Goal: Information Seeking & Learning: Learn about a topic

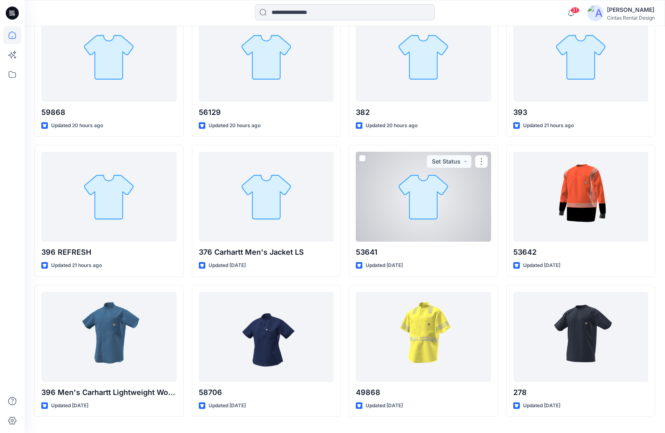
scroll to position [289, 0]
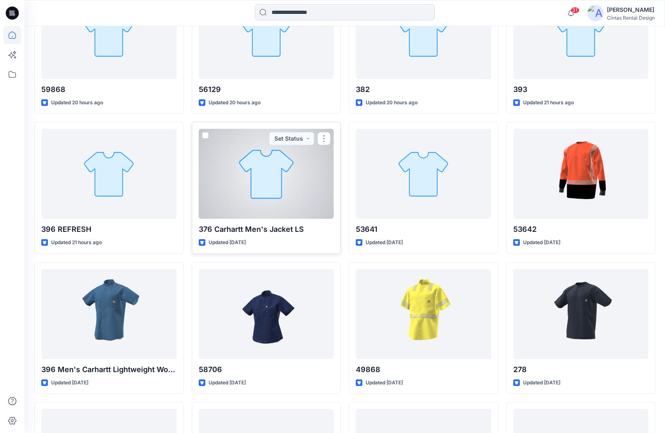
click at [300, 203] on div at bounding box center [266, 174] width 135 height 90
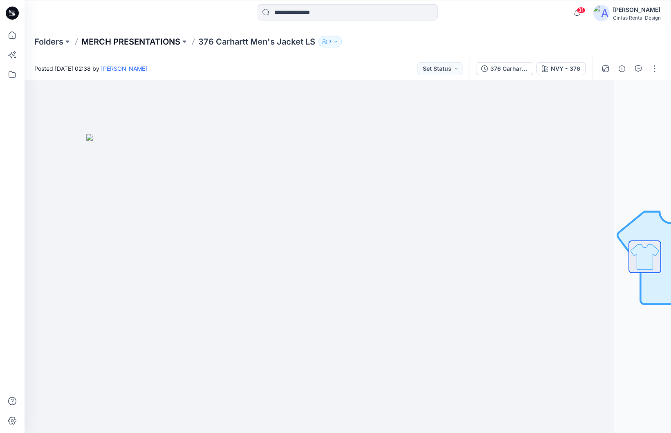
click at [140, 42] on p "MERCH PRESENTATIONS" at bounding box center [130, 41] width 99 height 11
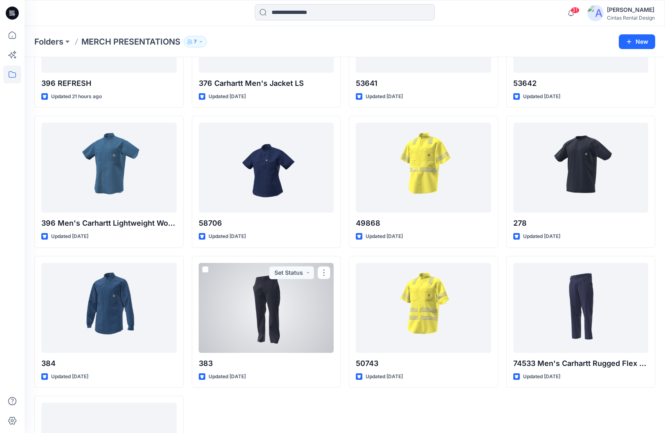
scroll to position [255, 0]
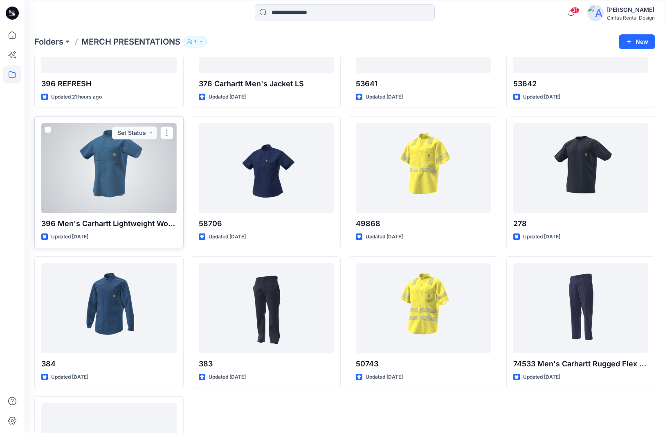
click at [130, 209] on div at bounding box center [108, 168] width 135 height 90
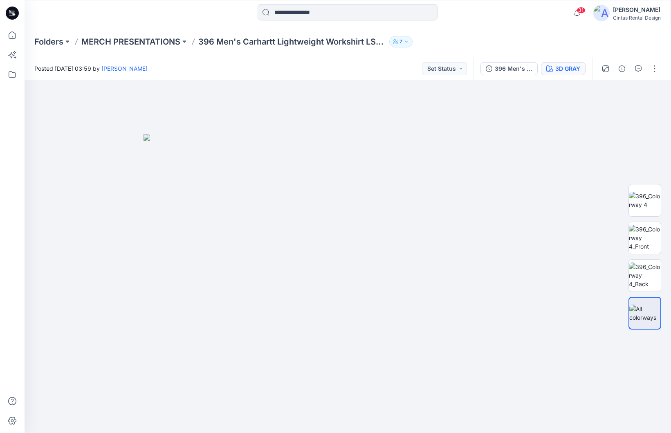
click at [560, 70] on div "3D GRAY" at bounding box center [567, 68] width 25 height 9
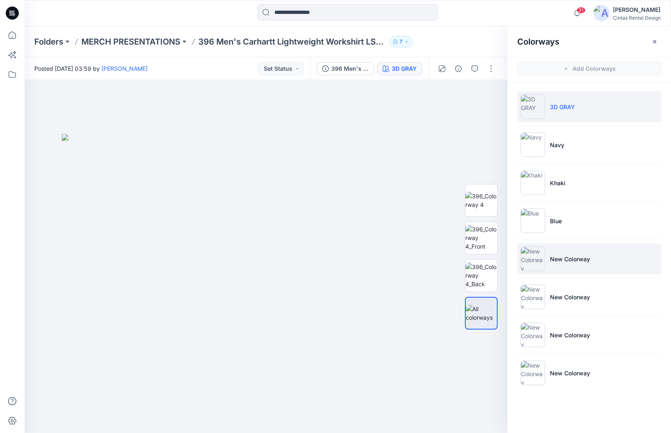
click at [562, 269] on li "New Colorway" at bounding box center [589, 258] width 144 height 31
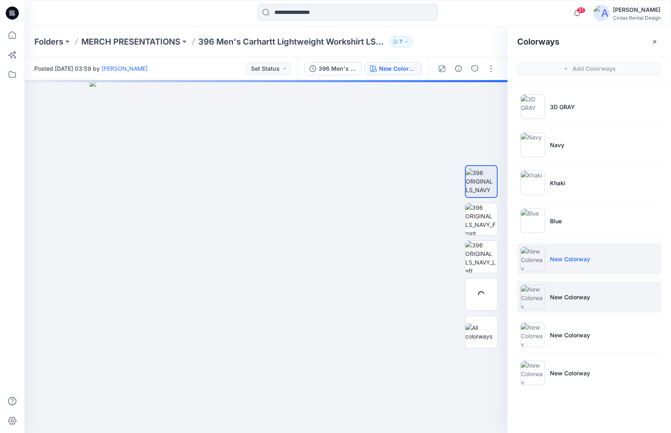
click at [562, 302] on li "New Colorway" at bounding box center [589, 296] width 144 height 31
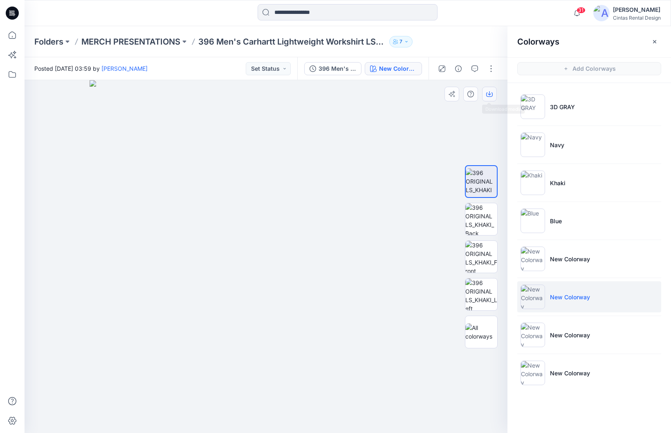
click at [488, 90] on button "button" at bounding box center [489, 94] width 15 height 15
click at [492, 254] on img at bounding box center [481, 257] width 32 height 32
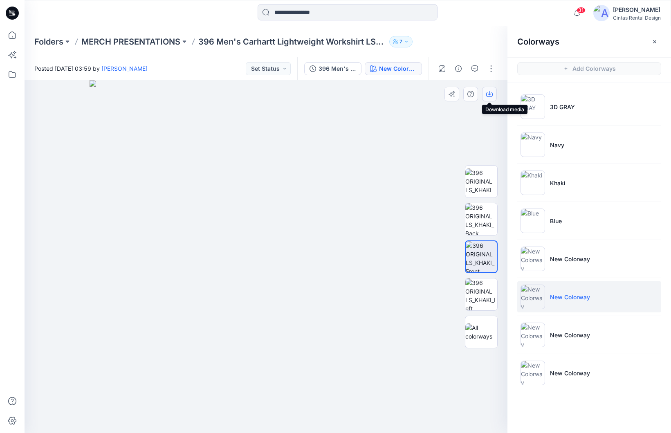
click at [493, 94] on button "button" at bounding box center [489, 94] width 15 height 15
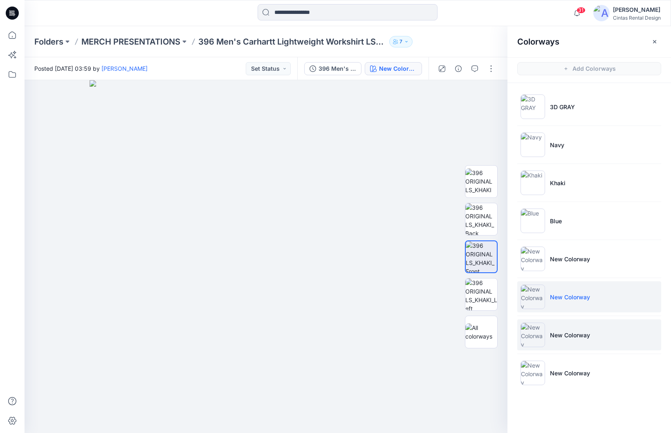
click at [562, 341] on li "New Colorway" at bounding box center [589, 334] width 144 height 31
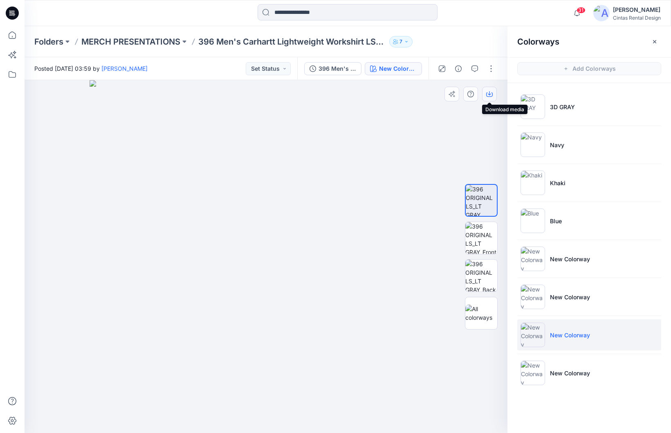
click at [491, 95] on icon "button" at bounding box center [489, 94] width 7 height 7
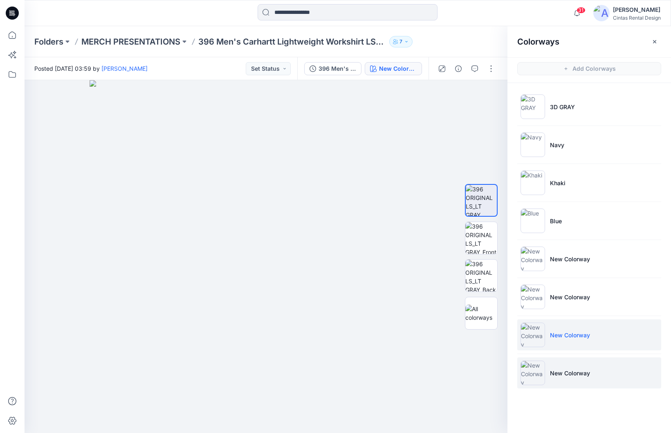
click at [562, 362] on li "New Colorway" at bounding box center [589, 372] width 144 height 31
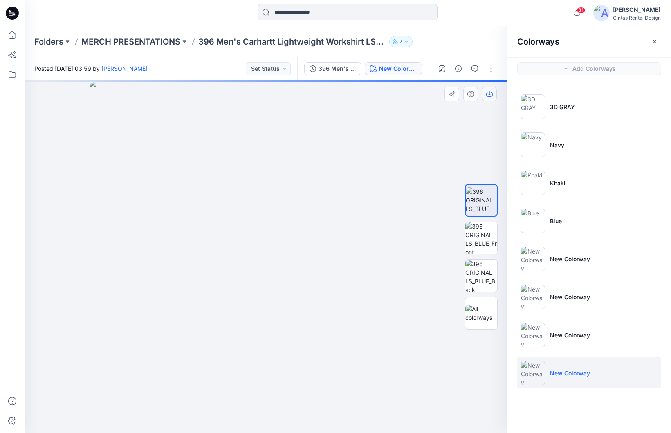
click at [492, 97] on button "button" at bounding box center [489, 94] width 15 height 15
click at [495, 91] on button "button" at bounding box center [489, 94] width 15 height 15
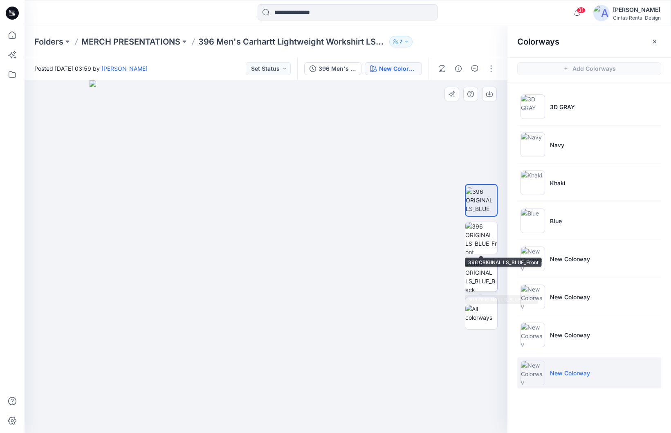
click at [481, 270] on img at bounding box center [481, 276] width 32 height 32
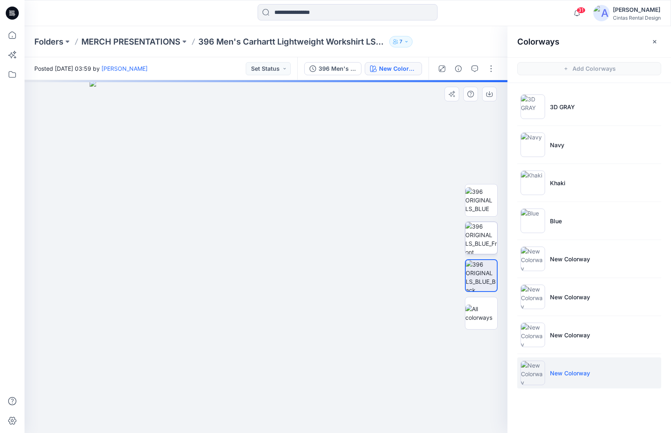
click at [479, 252] on img at bounding box center [481, 238] width 32 height 32
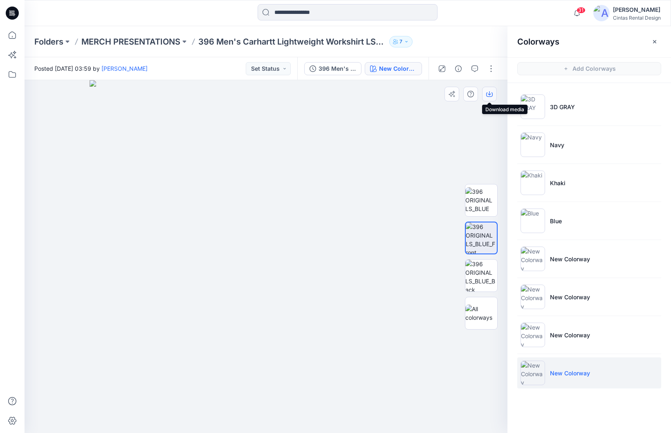
click at [490, 97] on button "button" at bounding box center [489, 94] width 15 height 15
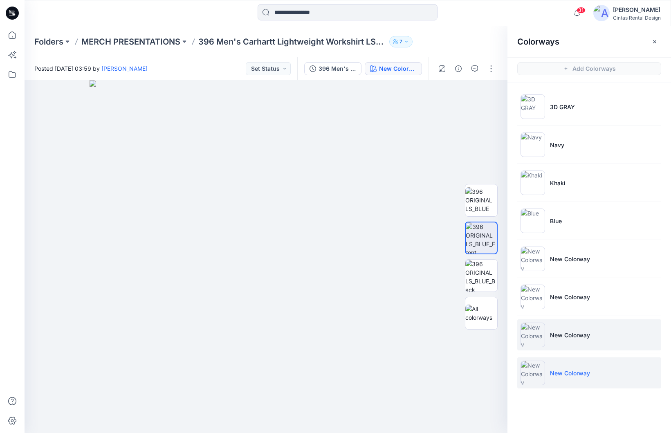
click at [553, 327] on li "New Colorway" at bounding box center [589, 334] width 144 height 31
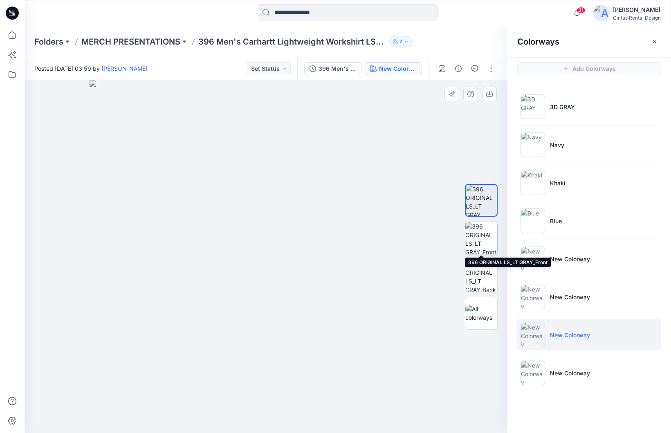
click at [481, 242] on img at bounding box center [481, 238] width 32 height 32
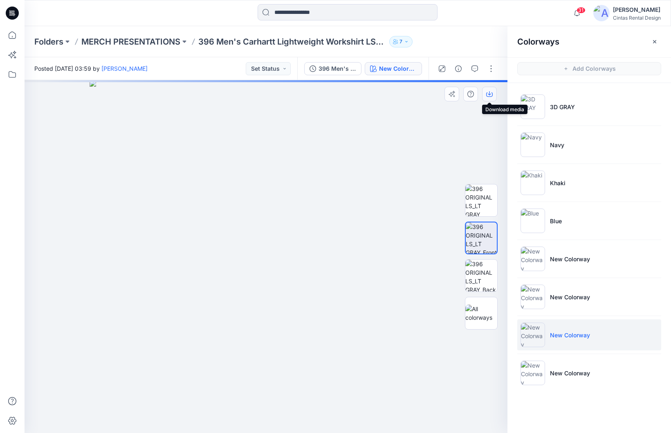
click at [491, 98] on button "button" at bounding box center [489, 94] width 15 height 15
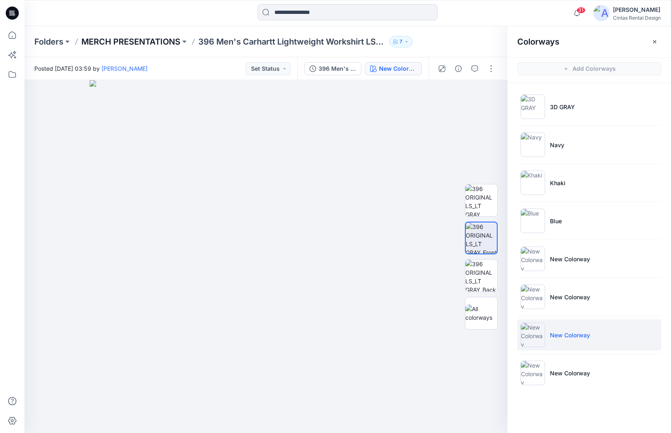
click at [111, 43] on p "MERCH PRESENTATIONS" at bounding box center [130, 41] width 99 height 11
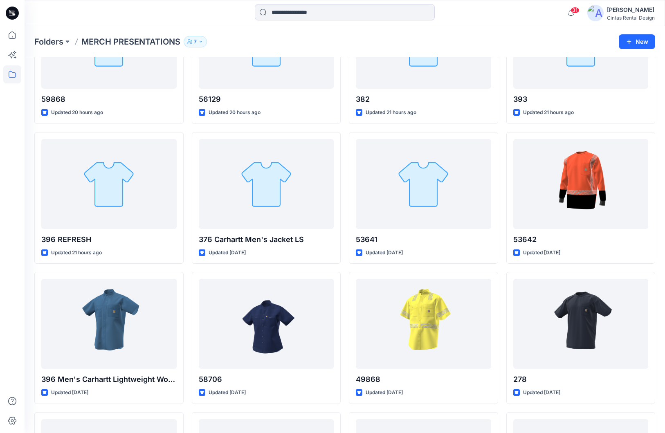
scroll to position [99, 0]
click at [562, 285] on div "Styles 59868 Updated 20 hours ago 396 REFRESH Updated 21 hours ago 396 Men's Ca…" at bounding box center [345, 326] width 640 height 736
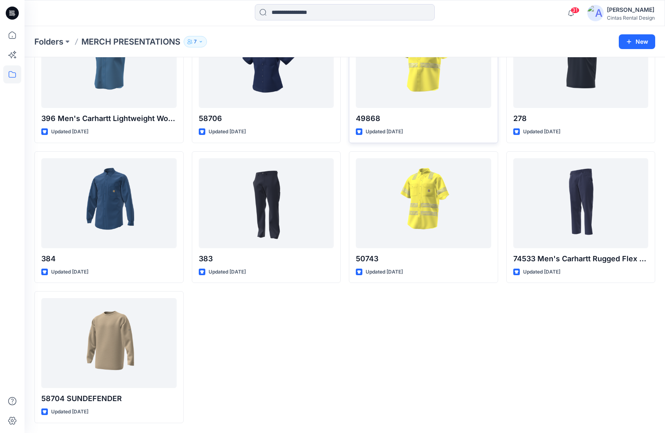
scroll to position [0, 0]
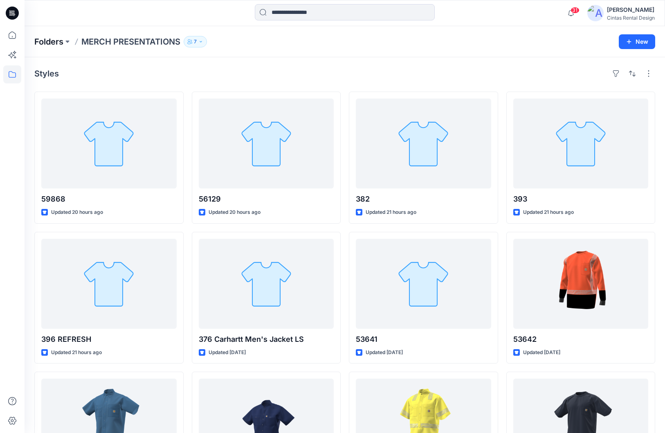
click at [48, 46] on p "Folders" at bounding box center [48, 41] width 29 height 11
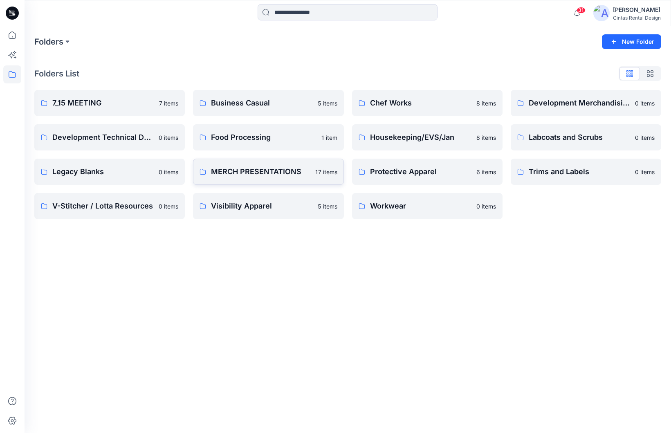
click at [267, 180] on link "MERCH PRESENTATIONS 17 items" at bounding box center [268, 172] width 150 height 26
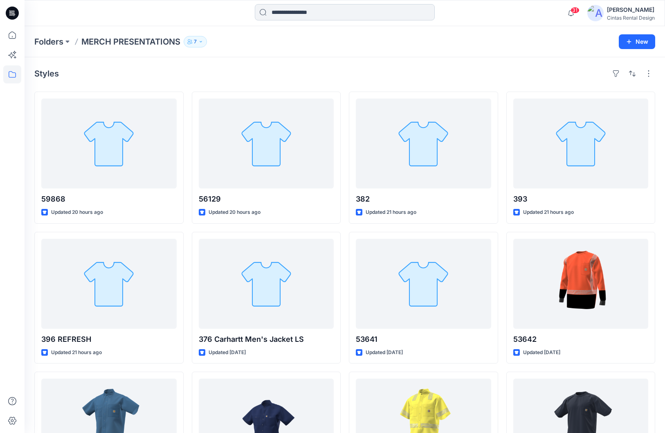
click at [287, 11] on input at bounding box center [345, 12] width 180 height 16
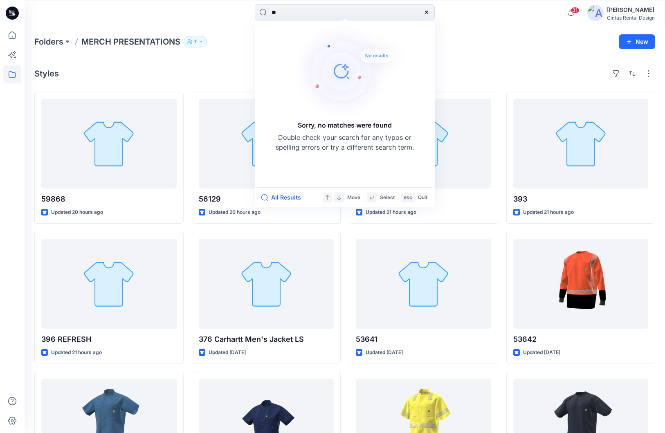
type input "*"
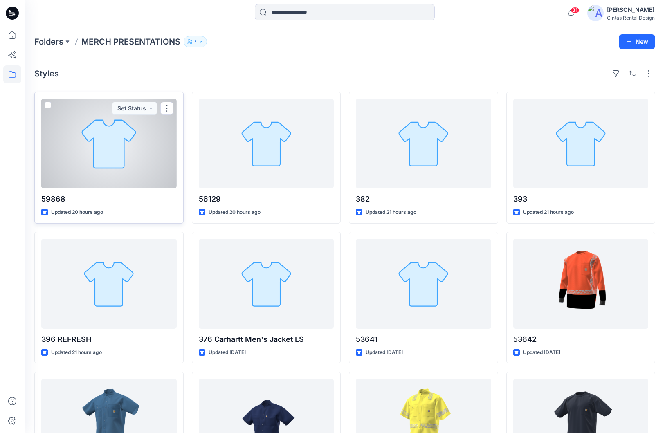
click at [152, 157] on div at bounding box center [108, 144] width 135 height 90
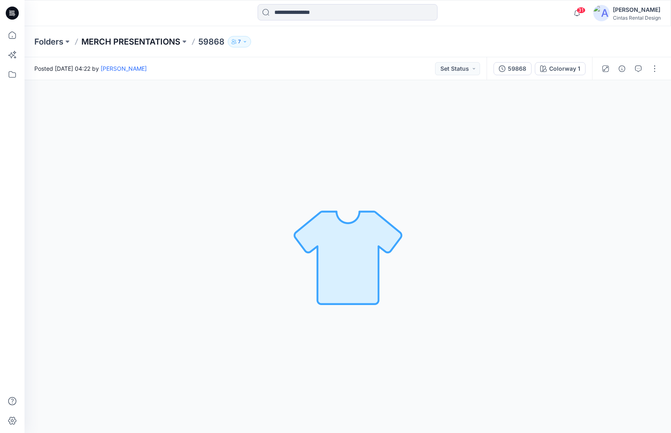
click at [159, 42] on p "MERCH PRESENTATIONS" at bounding box center [130, 41] width 99 height 11
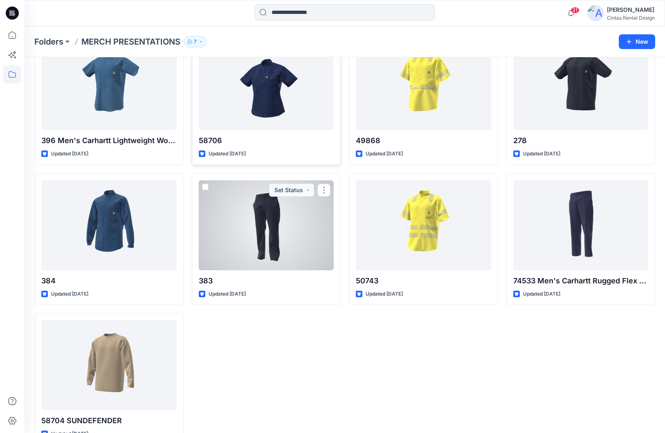
scroll to position [361, 0]
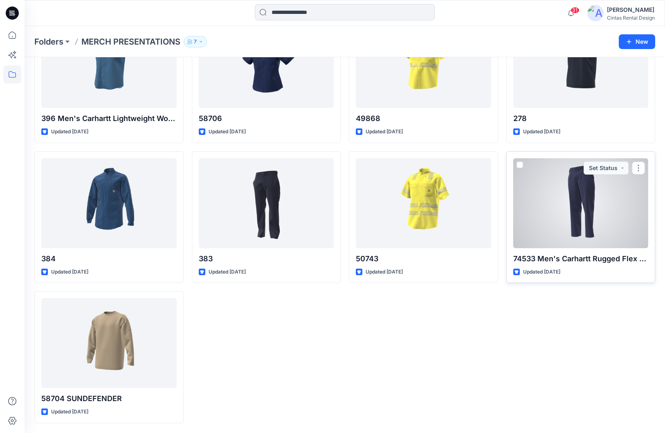
click at [513, 208] on div at bounding box center [580, 203] width 135 height 90
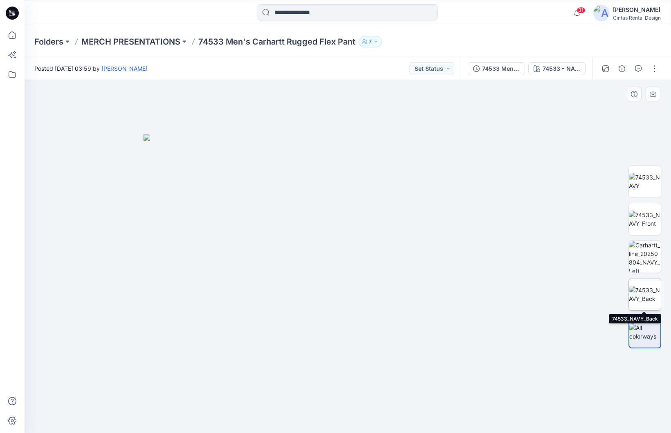
click at [562, 298] on img at bounding box center [645, 294] width 32 height 17
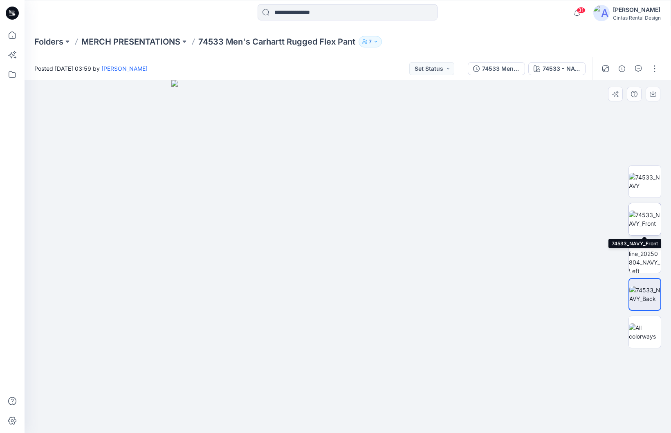
click at [562, 220] on img at bounding box center [645, 219] width 32 height 17
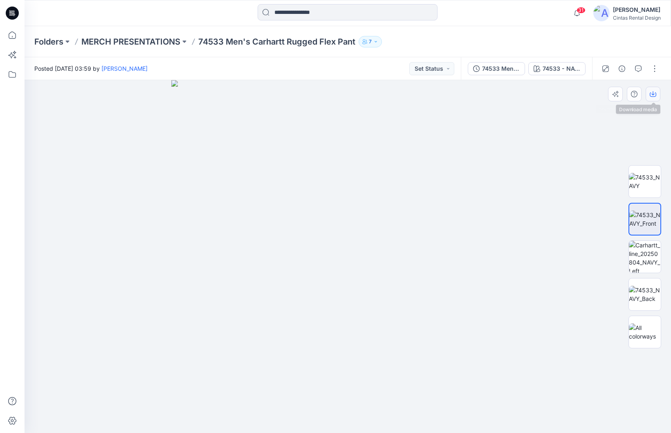
click at [562, 95] on icon "button" at bounding box center [653, 94] width 7 height 7
click at [562, 173] on img at bounding box center [645, 181] width 32 height 17
click at [562, 93] on icon "button" at bounding box center [653, 94] width 7 height 7
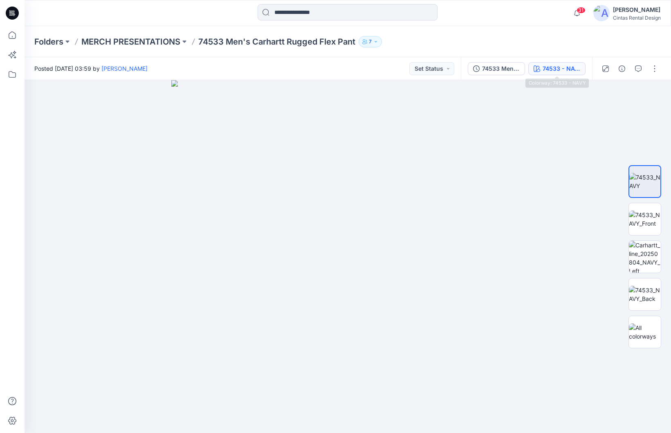
click at [553, 72] on div "74533 - NAVY" at bounding box center [561, 68] width 38 height 9
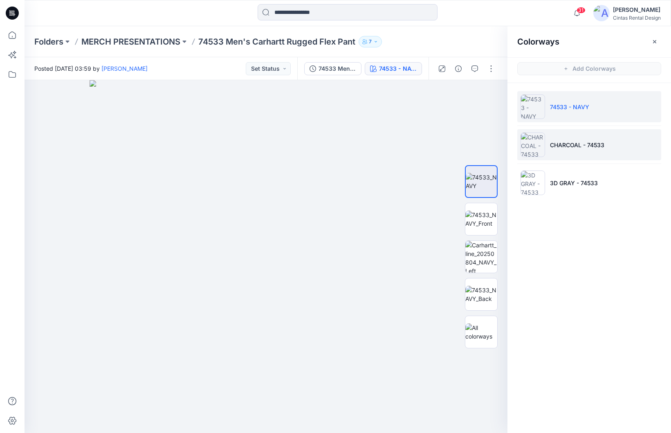
click at [562, 149] on li "CHARCOAL - 74533" at bounding box center [589, 144] width 144 height 31
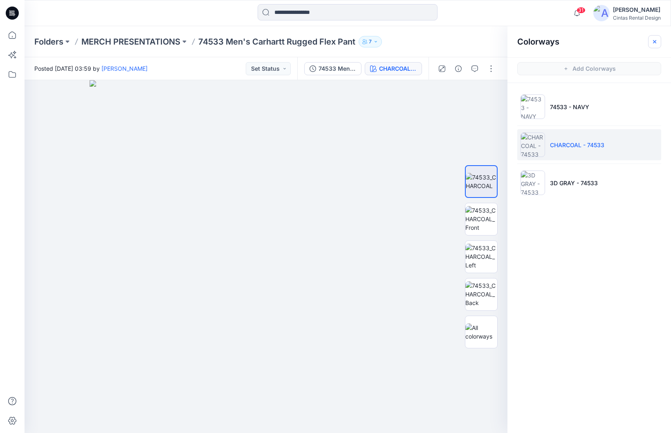
click at [562, 45] on icon "button" at bounding box center [654, 41] width 7 height 7
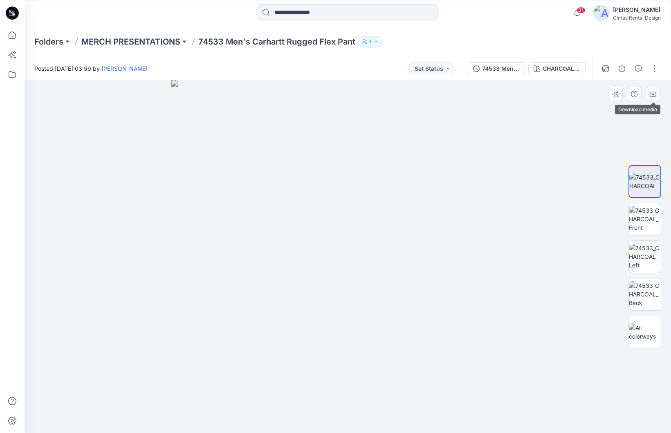
click at [562, 93] on button "button" at bounding box center [652, 94] width 15 height 15
click at [129, 42] on p "MERCH PRESENTATIONS" at bounding box center [130, 41] width 99 height 11
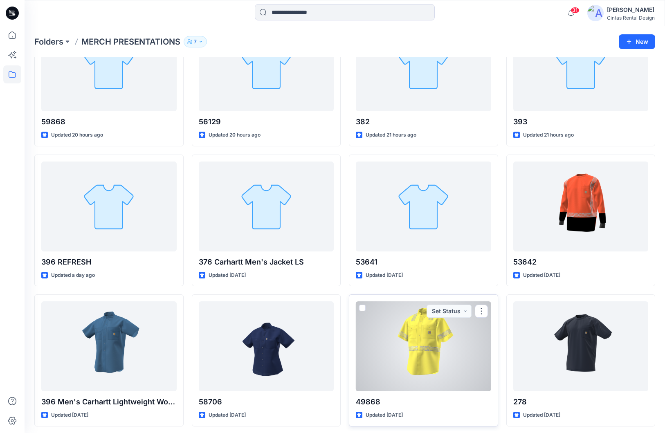
scroll to position [75, 0]
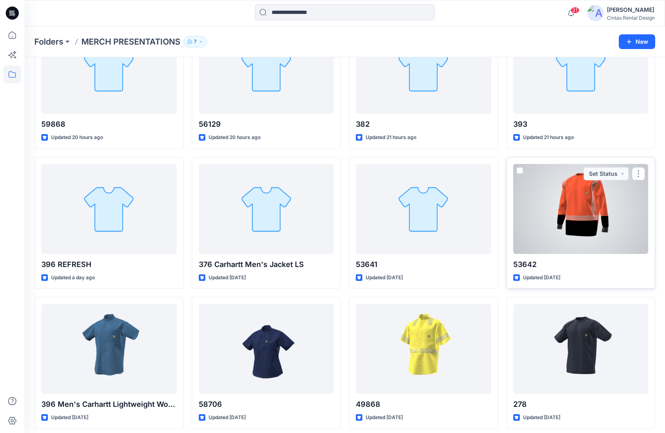
click at [561, 223] on div at bounding box center [580, 209] width 135 height 90
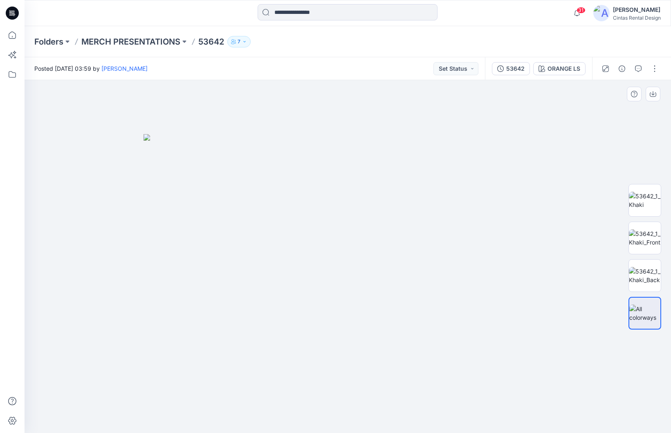
click at [525, 203] on img at bounding box center [347, 283] width 409 height 299
drag, startPoint x: 636, startPoint y: 237, endPoint x: 640, endPoint y: 232, distance: 7.0
click at [562, 232] on img at bounding box center [645, 237] width 32 height 17
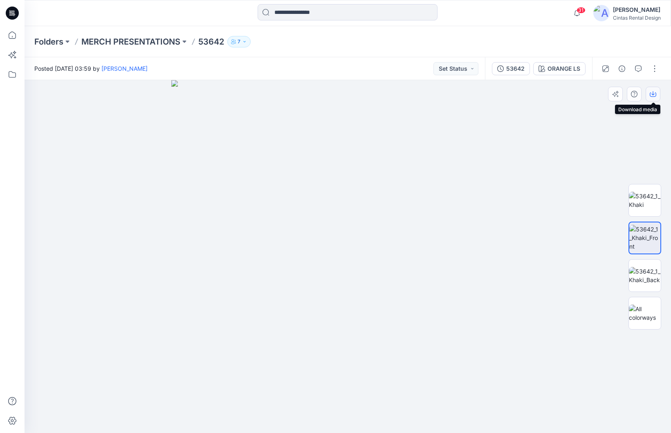
click at [562, 100] on button "button" at bounding box center [652, 94] width 15 height 15
click at [562, 99] on button "button" at bounding box center [652, 94] width 15 height 15
click at [562, 69] on button "button" at bounding box center [654, 68] width 13 height 13
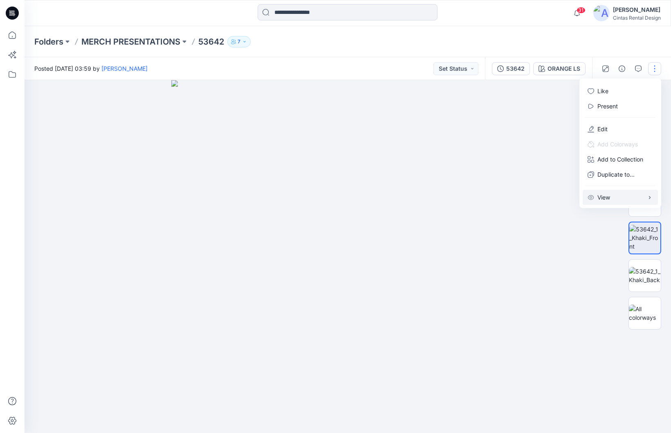
click at [562, 199] on p "View" at bounding box center [603, 197] width 13 height 9
click at [555, 72] on div "ORANGE LS" at bounding box center [563, 68] width 33 height 9
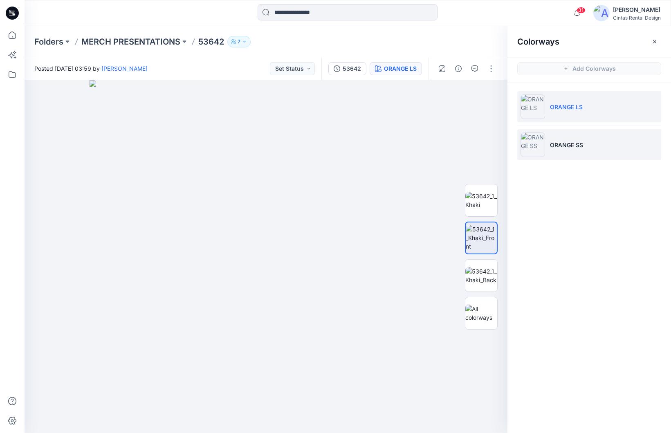
click at [558, 137] on li "ORANGE SS" at bounding box center [589, 144] width 144 height 31
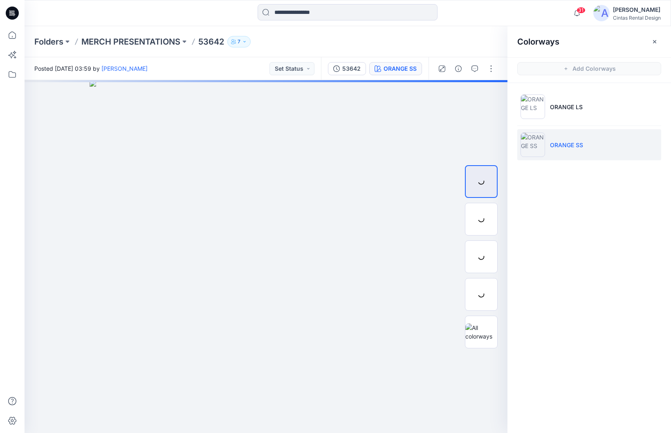
click at [556, 144] on p "ORANGE SS" at bounding box center [566, 145] width 33 height 9
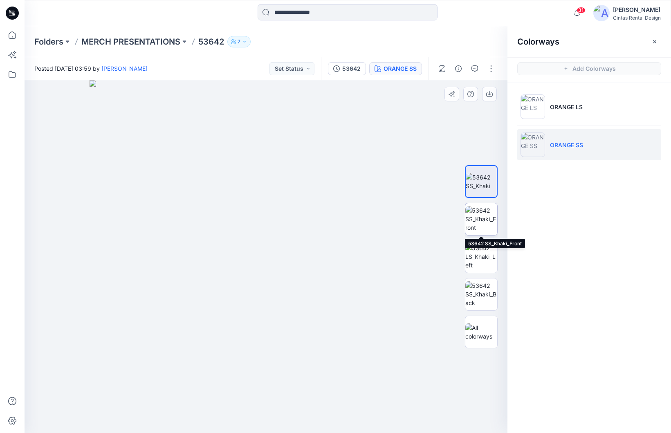
click at [480, 223] on img at bounding box center [481, 219] width 32 height 26
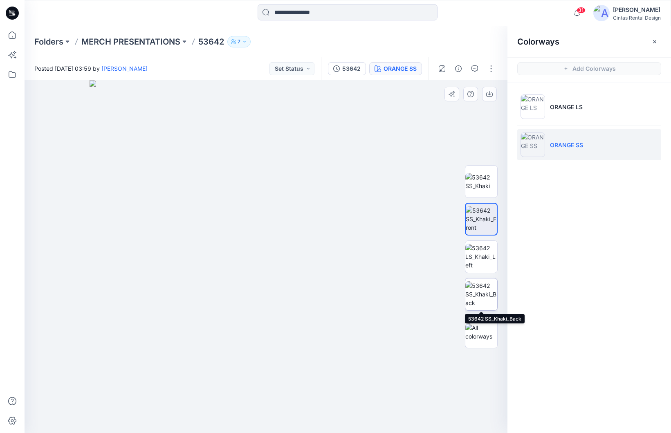
click at [481, 302] on img at bounding box center [481, 294] width 32 height 26
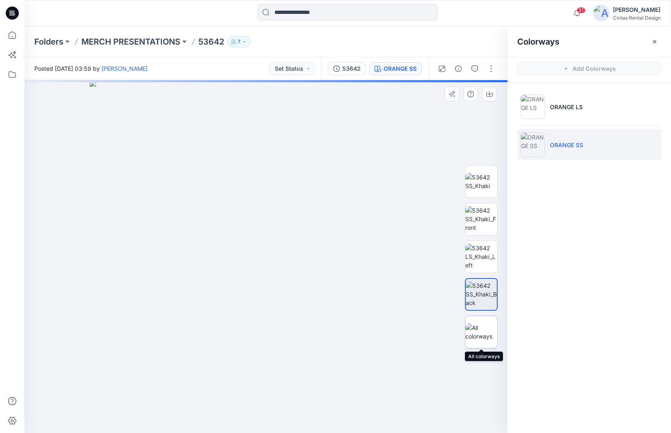
click at [482, 327] on img at bounding box center [481, 331] width 32 height 17
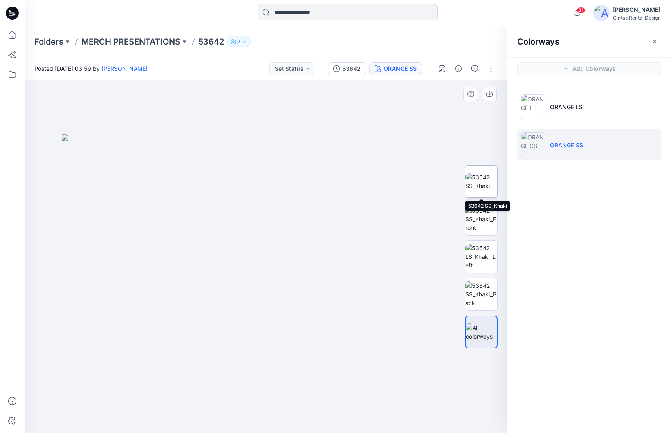
click at [483, 186] on img at bounding box center [481, 181] width 32 height 17
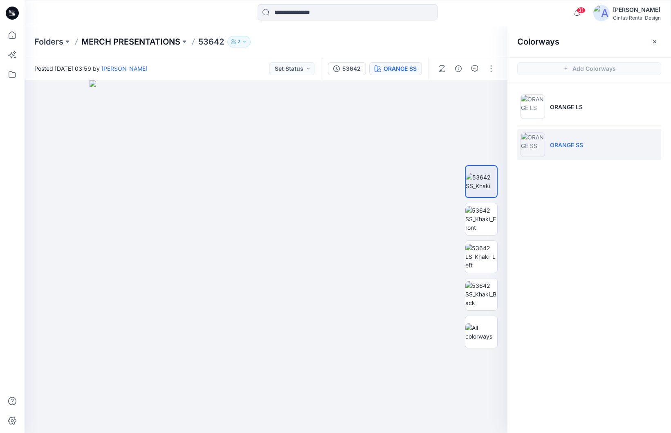
click at [160, 45] on p "MERCH PRESENTATIONS" at bounding box center [130, 41] width 99 height 11
